Goal: Information Seeking & Learning: Learn about a topic

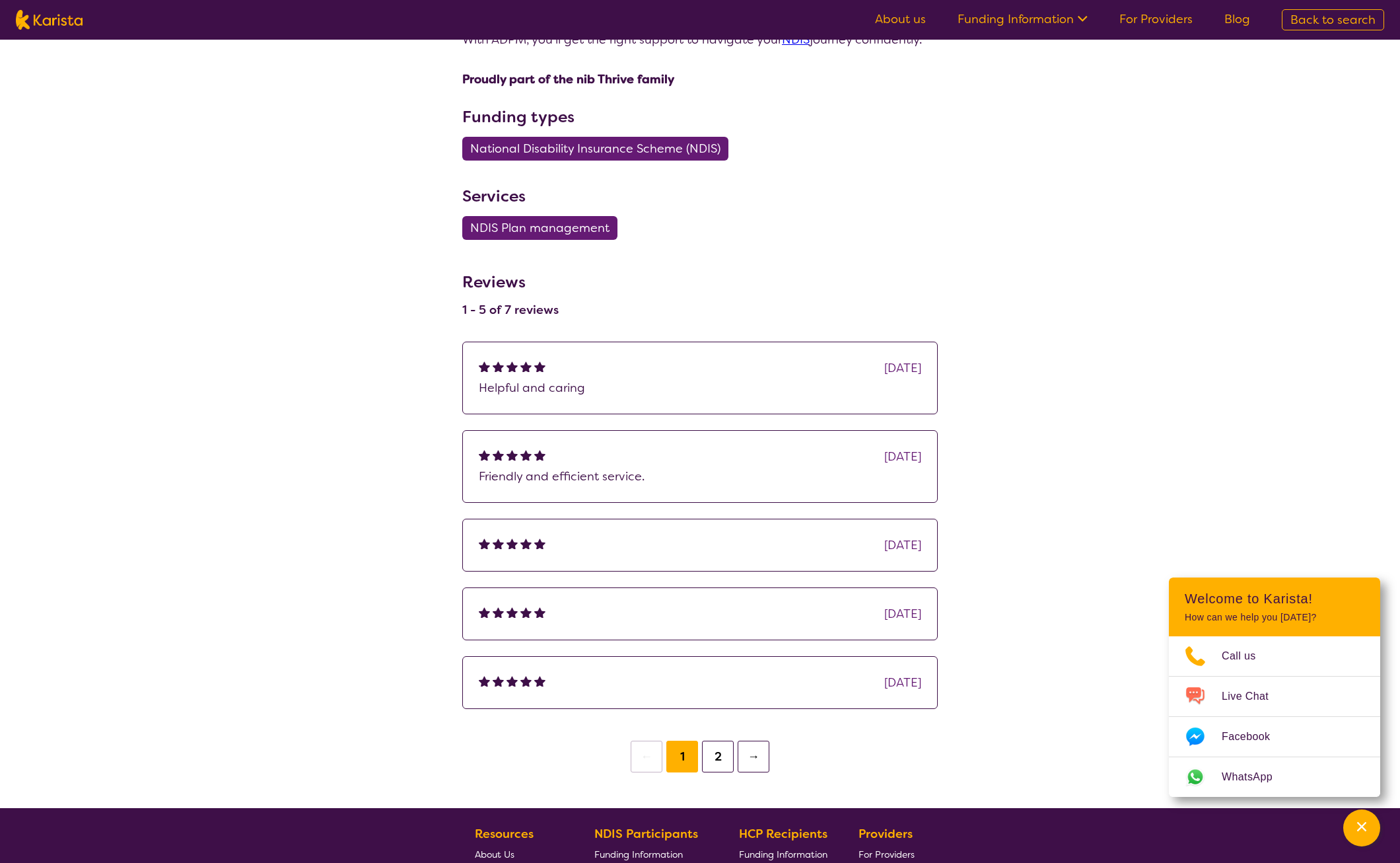
scroll to position [677, 0]
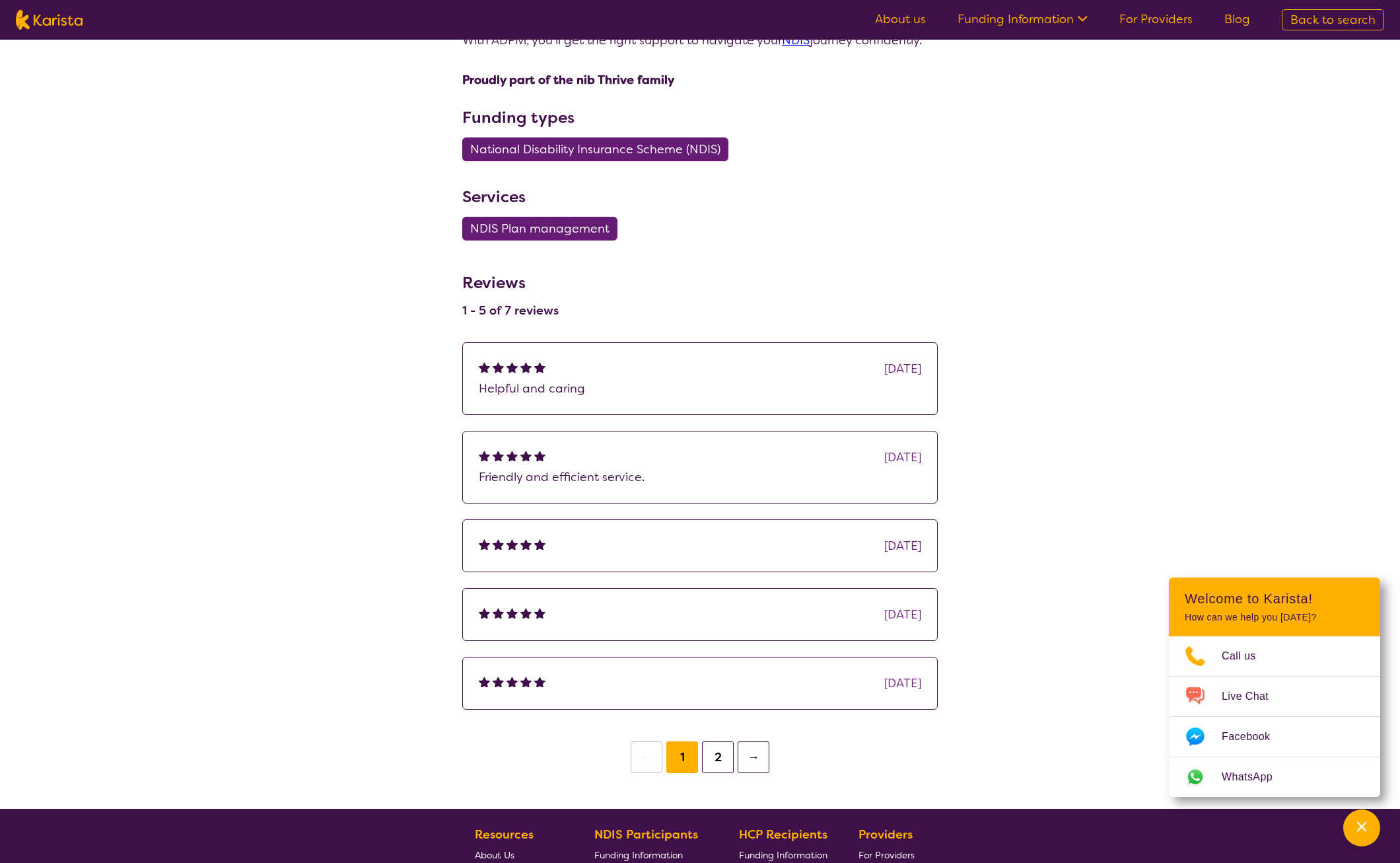
click at [750, 747] on button "→" at bounding box center [753, 757] width 32 height 32
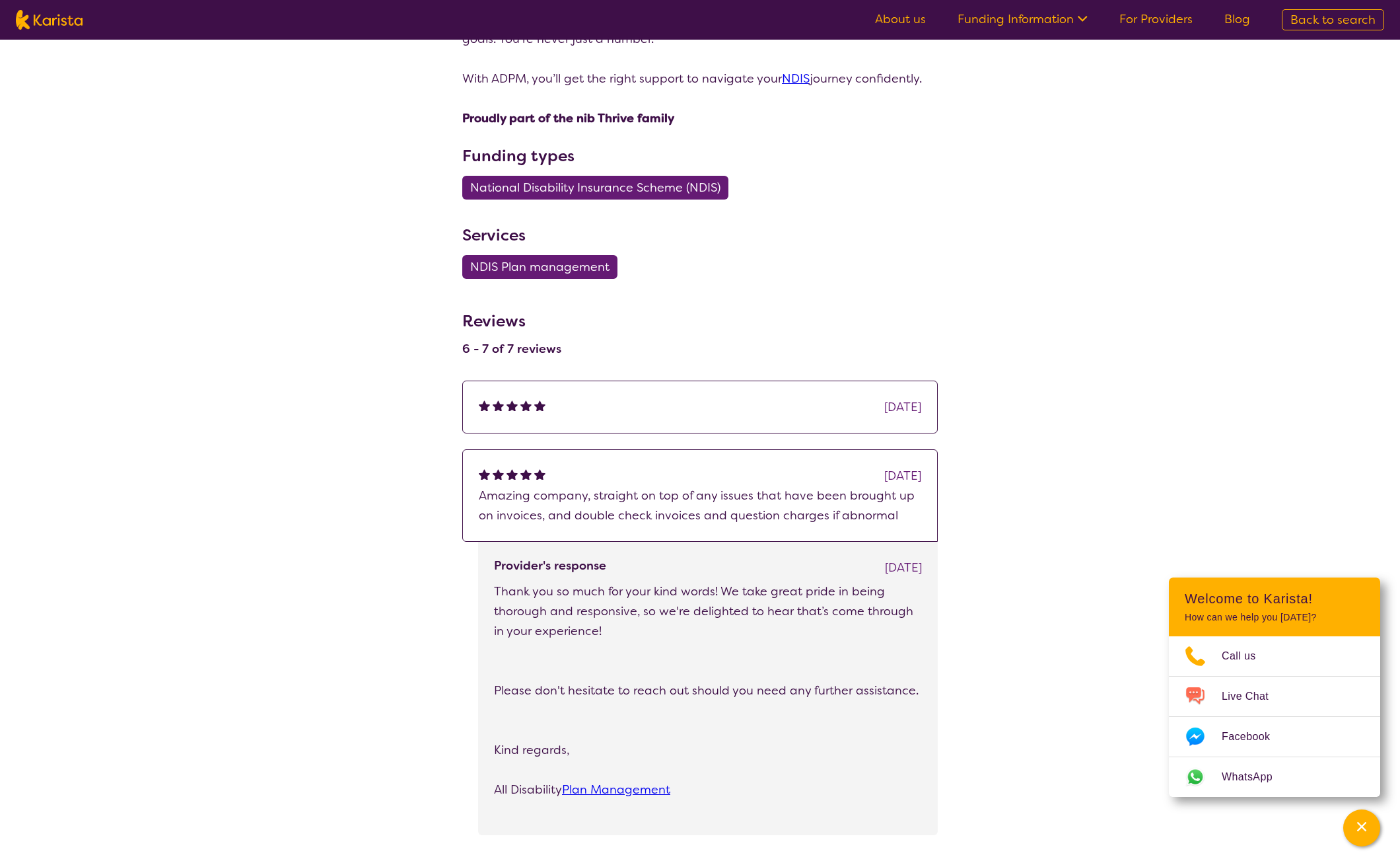
scroll to position [727, 0]
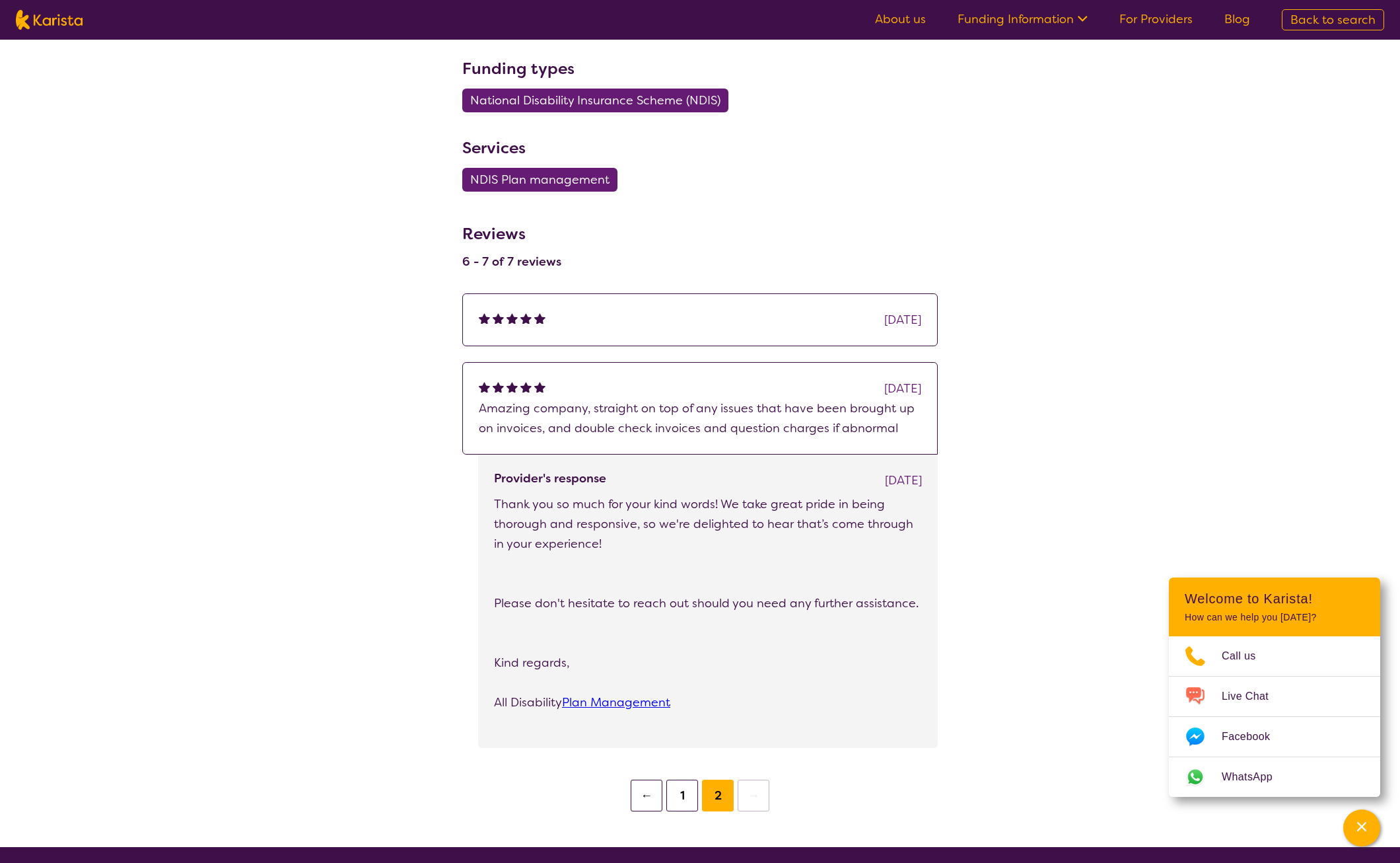
click at [644, 794] on button "←" at bounding box center [646, 795] width 32 height 32
